Goal: Navigation & Orientation: Find specific page/section

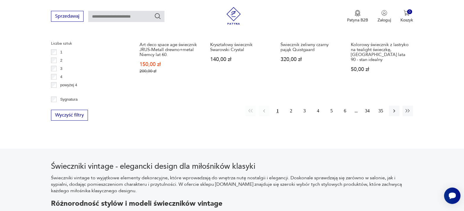
scroll to position [636, 0]
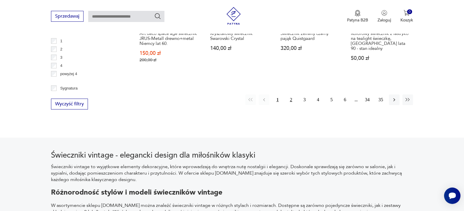
click at [291, 101] on button "2" at bounding box center [291, 99] width 11 height 11
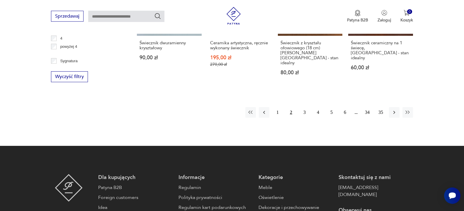
scroll to position [663, 0]
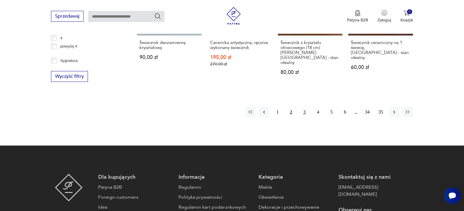
click at [305, 107] on button "3" at bounding box center [304, 112] width 11 height 11
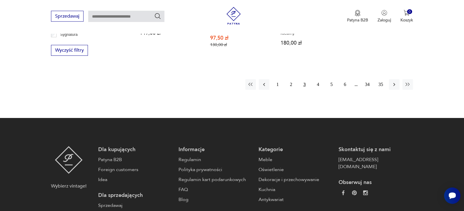
scroll to position [693, 0]
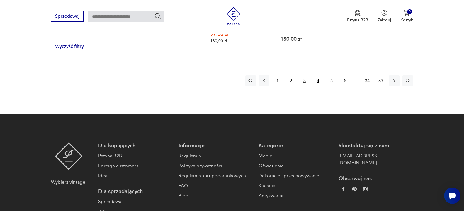
click at [319, 75] on button "4" at bounding box center [318, 80] width 11 height 11
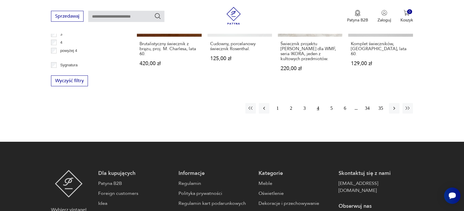
scroll to position [663, 0]
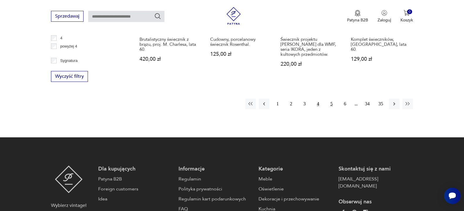
click at [330, 98] on button "5" at bounding box center [331, 103] width 11 height 11
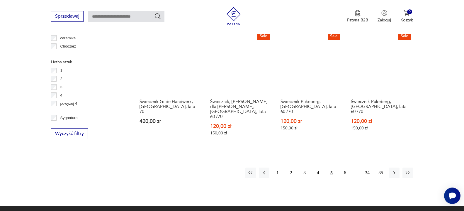
scroll to position [634, 0]
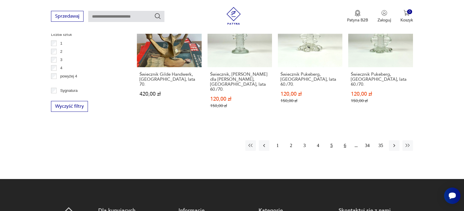
click at [346, 143] on button "6" at bounding box center [344, 145] width 11 height 11
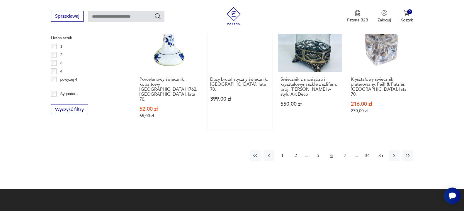
scroll to position [634, 0]
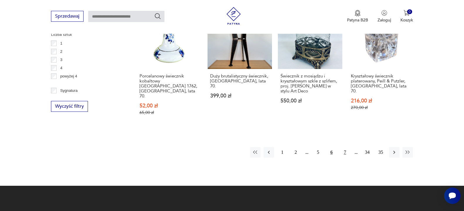
click at [345, 147] on button "7" at bounding box center [344, 152] width 11 height 11
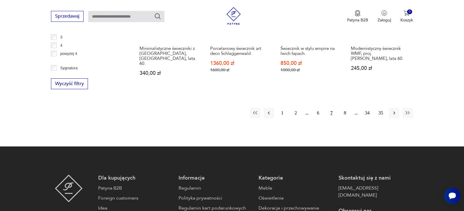
scroll to position [663, 0]
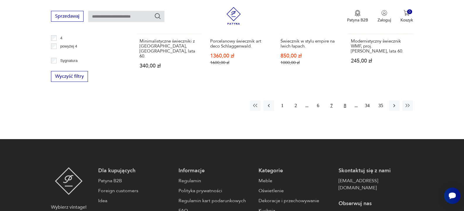
click at [347, 100] on button "8" at bounding box center [344, 105] width 11 height 11
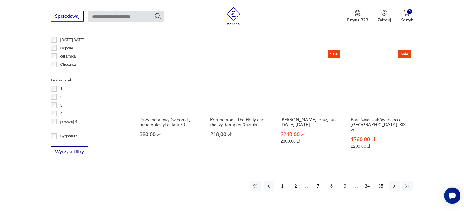
scroll to position [604, 0]
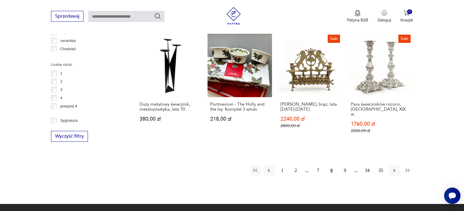
click at [406, 167] on icon "button" at bounding box center [408, 170] width 6 height 6
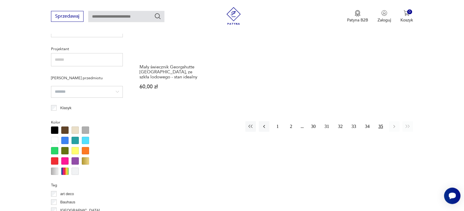
scroll to position [424, 0]
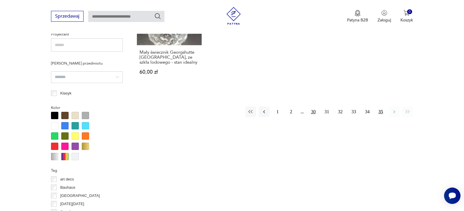
click at [315, 106] on button "30" at bounding box center [313, 111] width 11 height 11
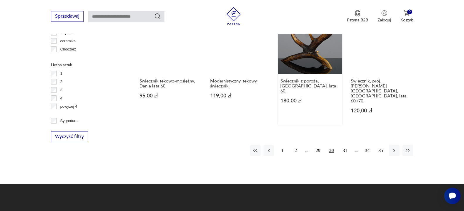
scroll to position [604, 0]
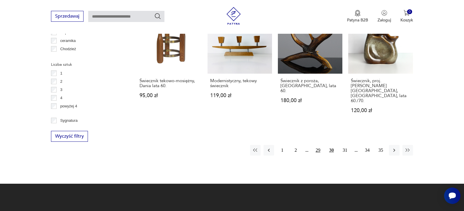
click at [317, 145] on button "29" at bounding box center [318, 150] width 11 height 11
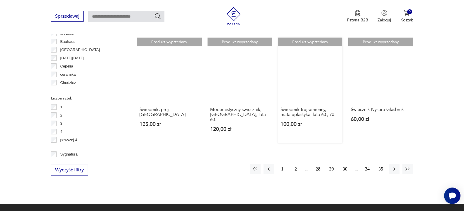
scroll to position [574, 0]
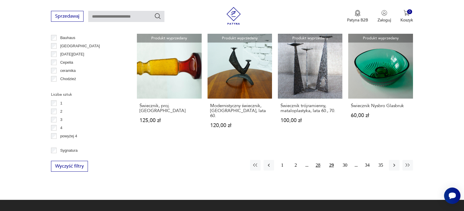
click at [318, 160] on button "28" at bounding box center [318, 165] width 11 height 11
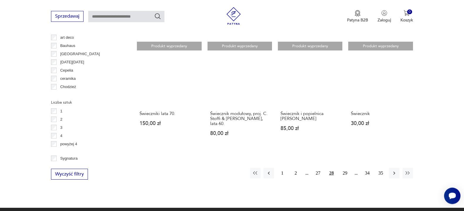
scroll to position [574, 0]
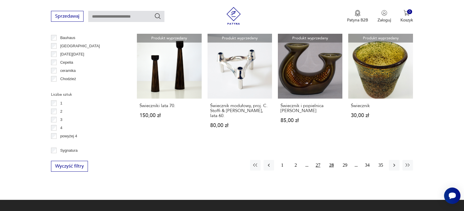
click at [319, 160] on button "27" at bounding box center [318, 165] width 11 height 11
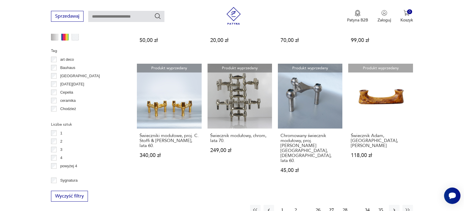
scroll to position [574, 0]
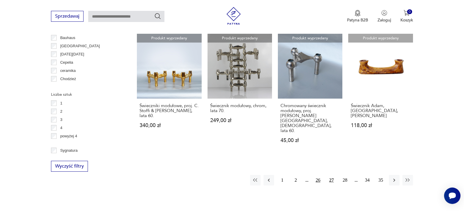
click at [318, 175] on button "26" at bounding box center [318, 180] width 11 height 11
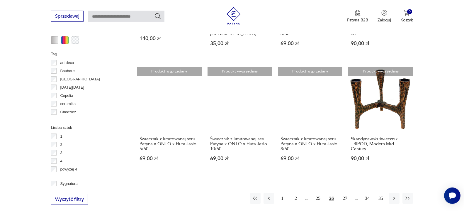
scroll to position [574, 0]
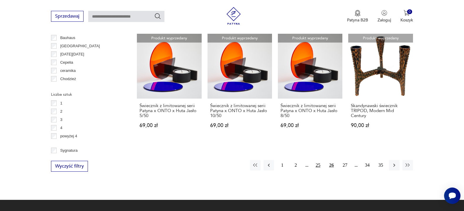
click at [320, 167] on button "25" at bounding box center [318, 165] width 11 height 11
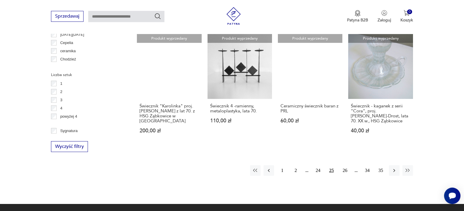
scroll to position [604, 0]
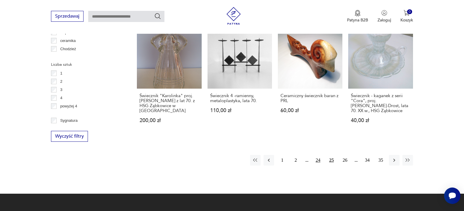
click at [320, 155] on button "24" at bounding box center [318, 160] width 11 height 11
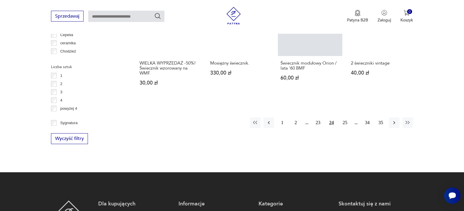
scroll to position [604, 0]
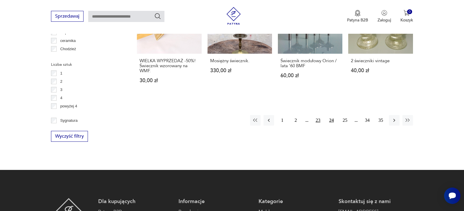
click at [321, 120] on button "23" at bounding box center [318, 120] width 11 height 11
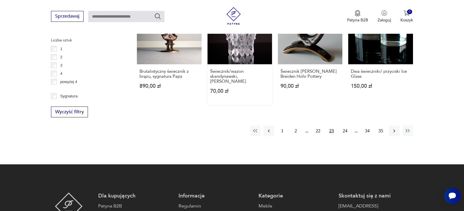
scroll to position [634, 0]
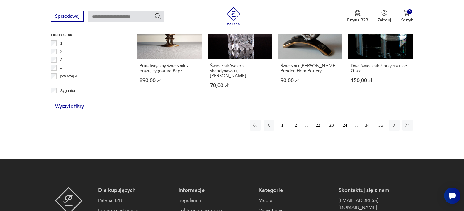
click at [318, 120] on button "22" at bounding box center [318, 125] width 11 height 11
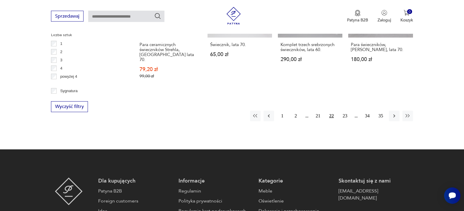
scroll to position [634, 0]
click at [317, 112] on button "21" at bounding box center [318, 115] width 11 height 11
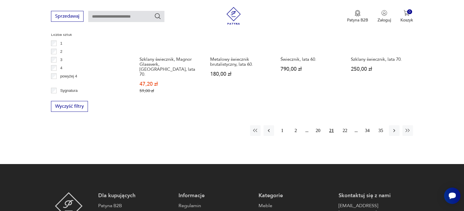
scroll to position [663, 0]
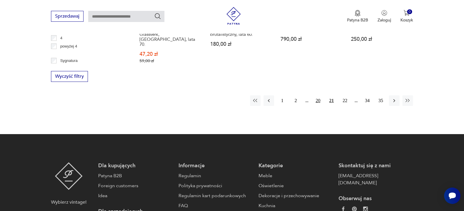
click at [317, 95] on button "20" at bounding box center [318, 100] width 11 height 11
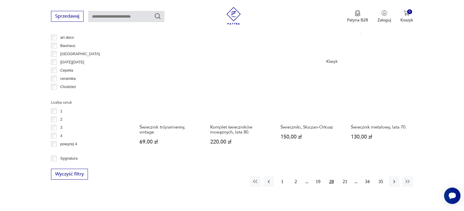
scroll to position [574, 0]
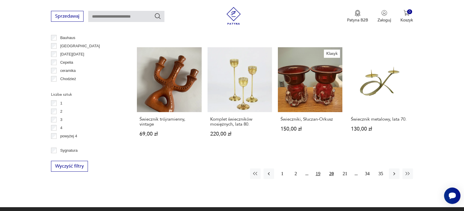
click at [318, 173] on button "19" at bounding box center [318, 173] width 11 height 11
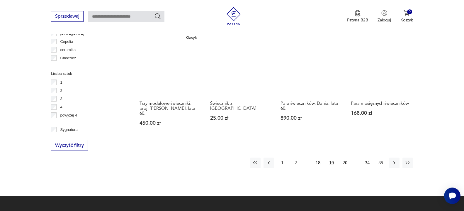
scroll to position [604, 0]
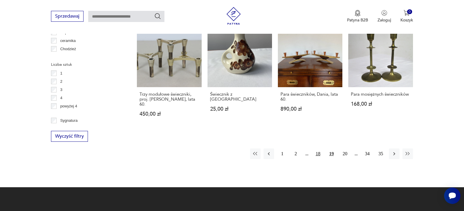
click at [318, 148] on button "18" at bounding box center [318, 153] width 11 height 11
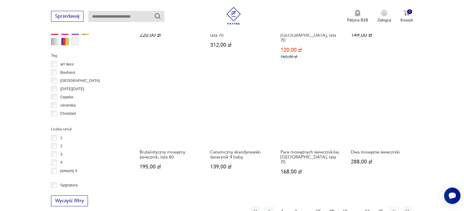
scroll to position [544, 0]
